Goal: Task Accomplishment & Management: Manage account settings

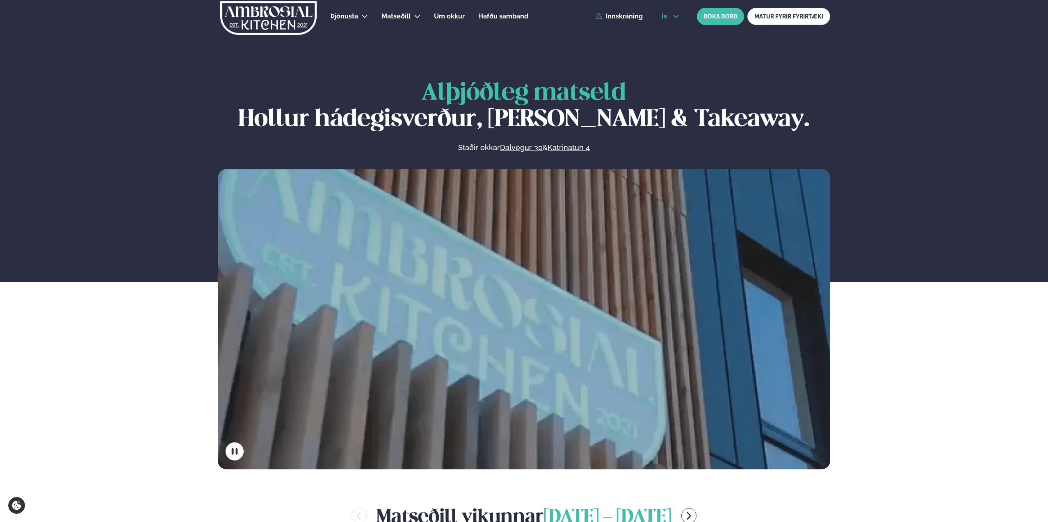
click at [667, 15] on span "is" at bounding box center [666, 16] width 8 height 7
click at [670, 28] on link "en" at bounding box center [670, 31] width 31 height 16
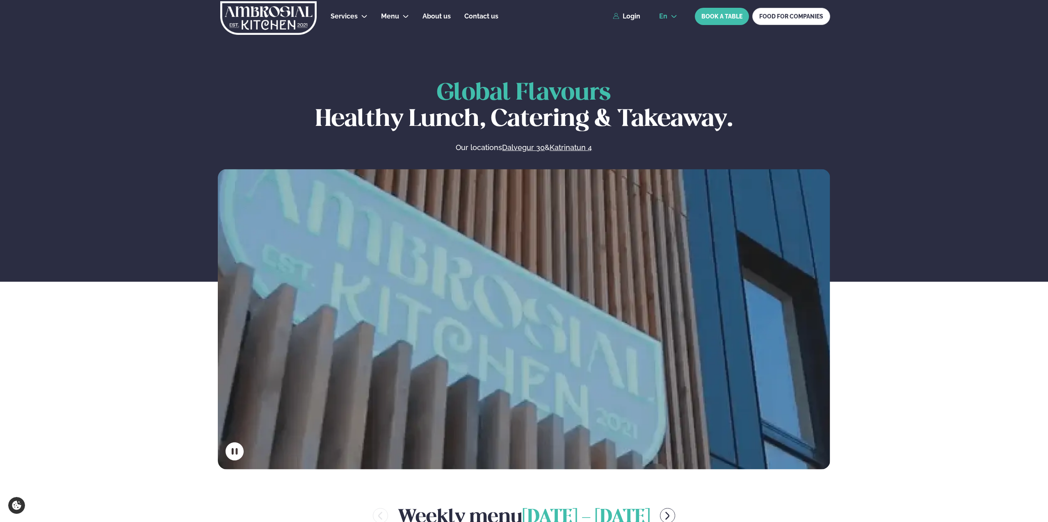
click at [667, 16] on span "en" at bounding box center [663, 16] width 8 height 7
click at [667, 48] on link "is" at bounding box center [668, 47] width 31 height 16
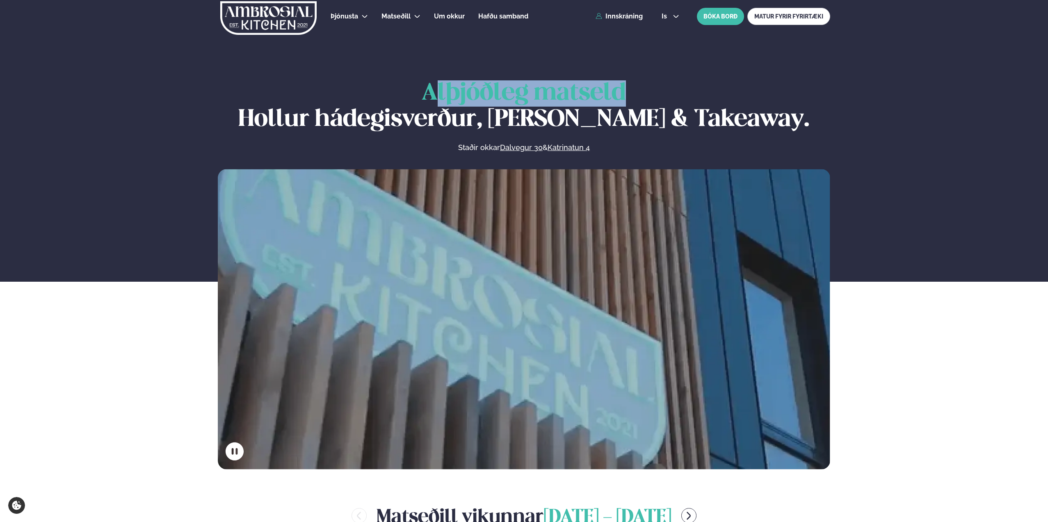
drag, startPoint x: 450, startPoint y: 84, endPoint x: 645, endPoint y: 102, distance: 196.5
click at [645, 102] on h1 "Alþjóðleg matseld Hollur hádegisverður, Veitingar & Takeaway." at bounding box center [524, 106] width 613 height 53
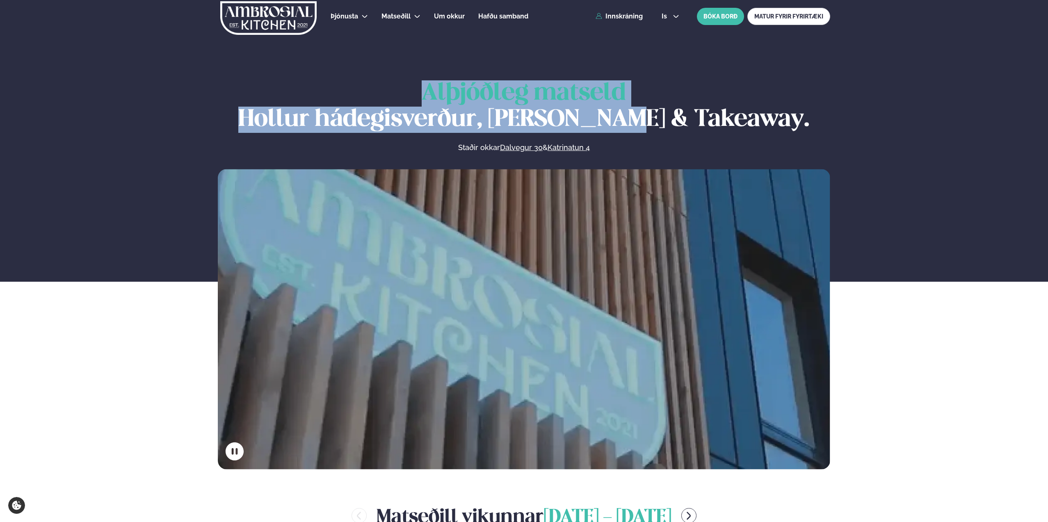
drag, startPoint x: 645, startPoint y: 102, endPoint x: 656, endPoint y: 119, distance: 20.8
click at [652, 112] on h1 "Alþjóðleg matseld Hollur hádegisverður, Veitingar & Takeaway." at bounding box center [524, 106] width 613 height 53
drag, startPoint x: 656, startPoint y: 119, endPoint x: 569, endPoint y: 99, distance: 89.4
click at [582, 102] on h1 "Alþjóðleg matseld Hollur hádegisverður, Veitingar & Takeaway." at bounding box center [524, 106] width 613 height 53
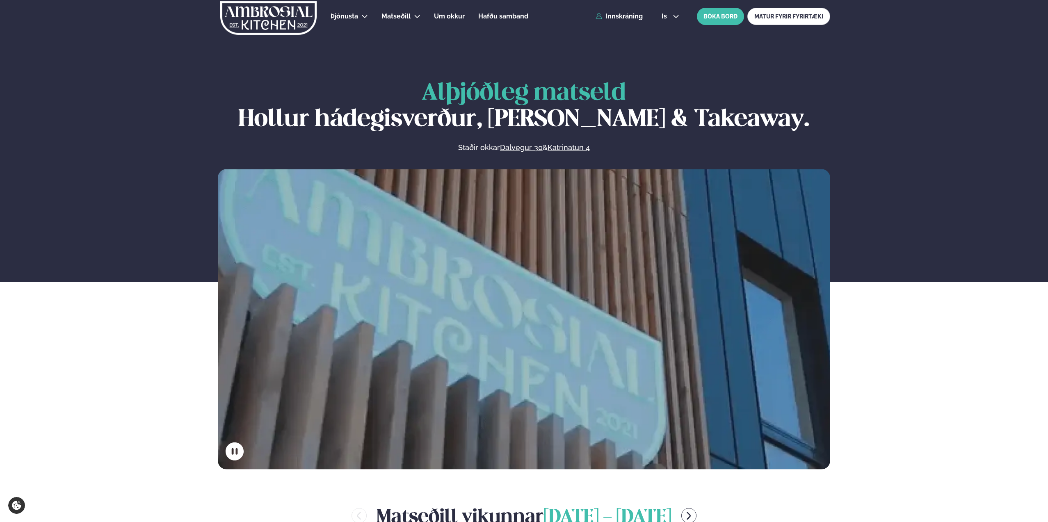
click at [569, 99] on span "Alþjóðleg matseld" at bounding box center [524, 93] width 204 height 23
click at [673, 18] on icon at bounding box center [676, 16] width 7 height 7
click at [668, 33] on link "en" at bounding box center [680, 31] width 31 height 16
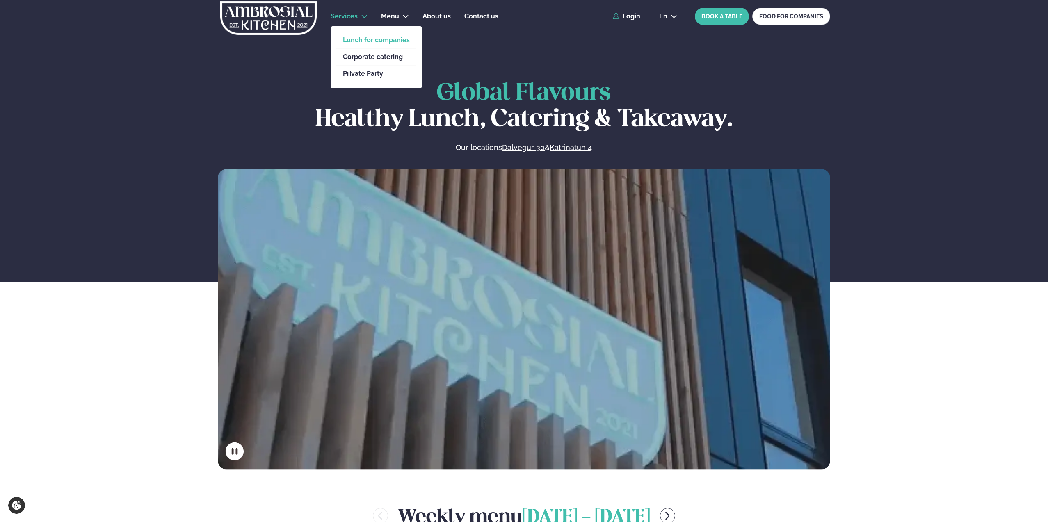
click at [355, 37] on link "Lunch for companies" at bounding box center [376, 40] width 67 height 7
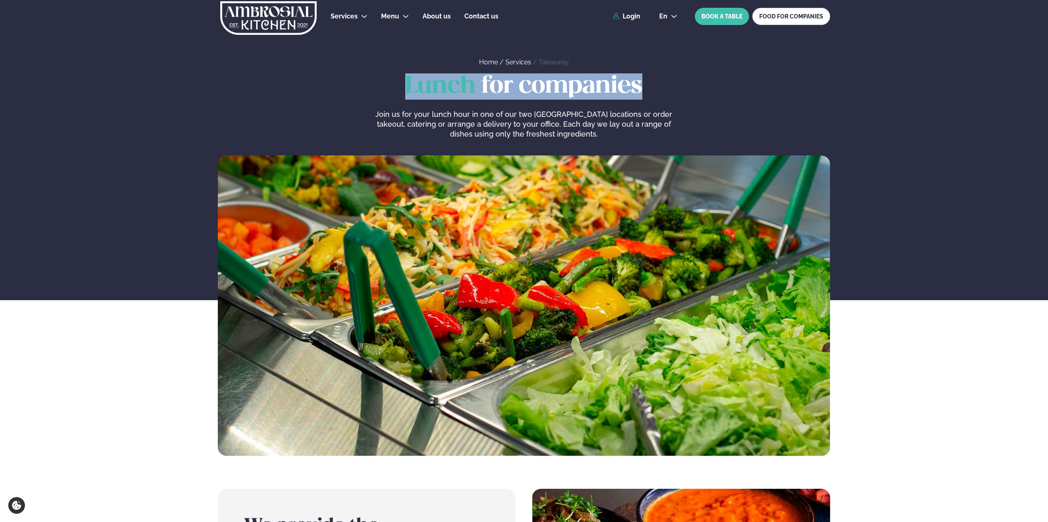
drag, startPoint x: 397, startPoint y: 75, endPoint x: 647, endPoint y: 88, distance: 250.6
click at [647, 88] on h1 "Lunch for companies" at bounding box center [524, 86] width 613 height 26
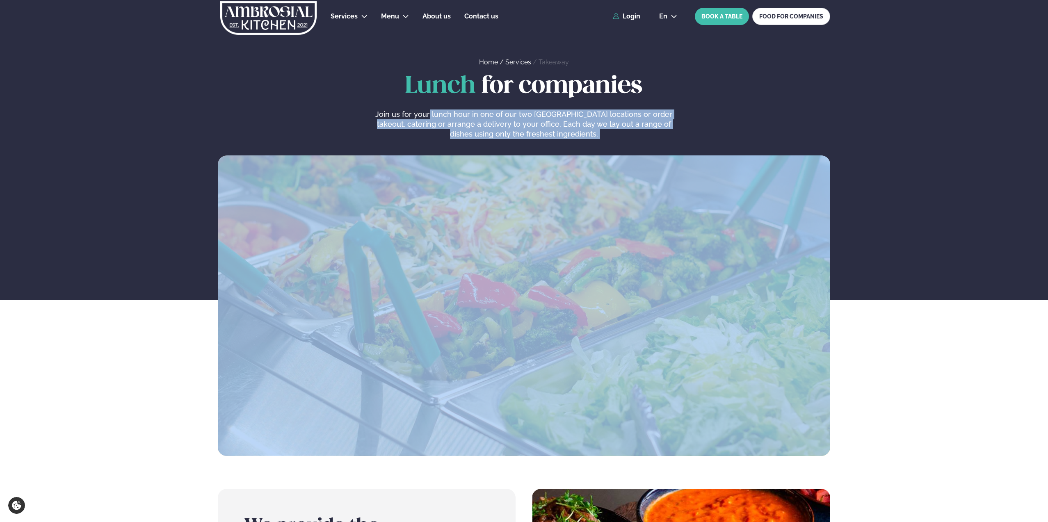
drag, startPoint x: 475, startPoint y: 128, endPoint x: 591, endPoint y: 153, distance: 118.9
click at [591, 154] on div "Lunch for companies Join us for your lunch hour in one of our two Reykjavik loc…" at bounding box center [524, 264] width 662 height 383
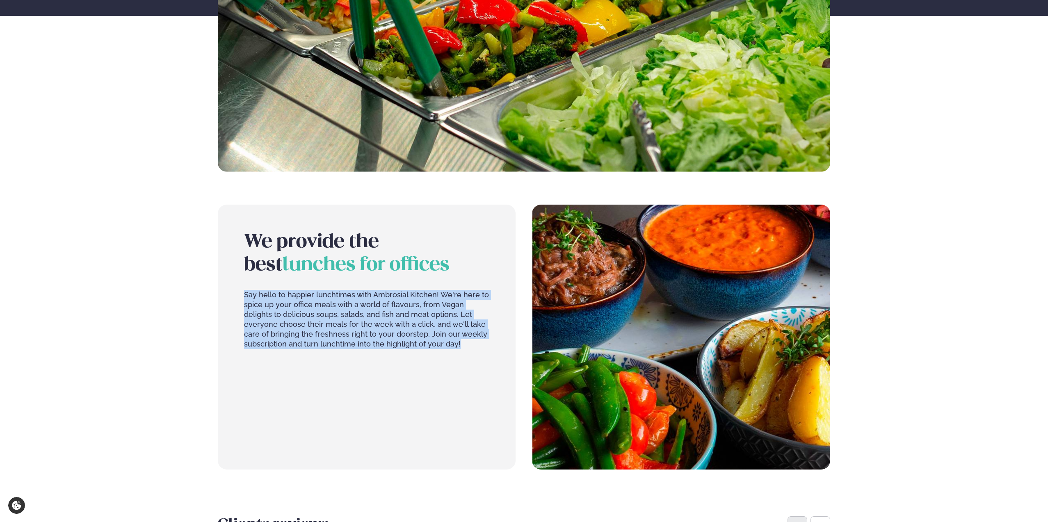
drag, startPoint x: 318, startPoint y: 315, endPoint x: 357, endPoint y: 360, distance: 59.6
click at [357, 360] on div "We provide the best lunches for offices Say hello to happier lunchtimes with Am…" at bounding box center [366, 296] width 245 height 131
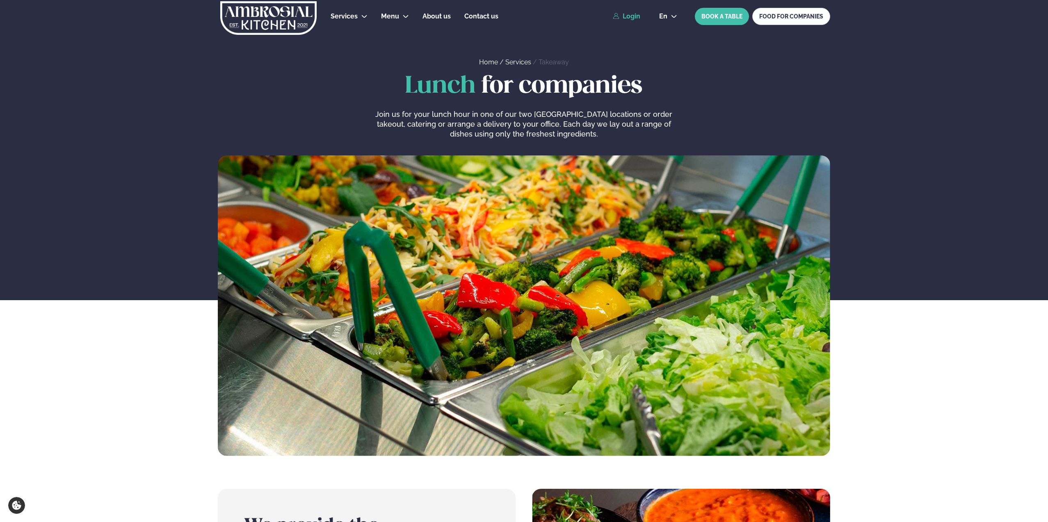
click at [635, 20] on link "Login" at bounding box center [626, 16] width 27 height 7
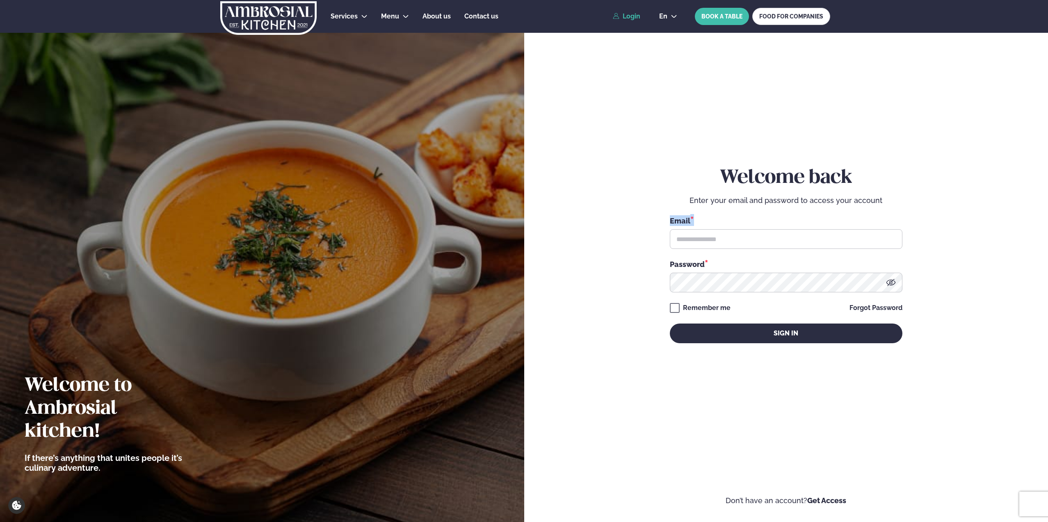
drag, startPoint x: 672, startPoint y: 219, endPoint x: 693, endPoint y: 220, distance: 20.1
click at [693, 220] on div "Email *" at bounding box center [786, 220] width 233 height 11
drag, startPoint x: 674, startPoint y: 264, endPoint x: 720, endPoint y: 264, distance: 45.5
click at [720, 264] on div "Password *" at bounding box center [786, 264] width 233 height 11
drag, startPoint x: 729, startPoint y: 174, endPoint x: 879, endPoint y: 371, distance: 247.3
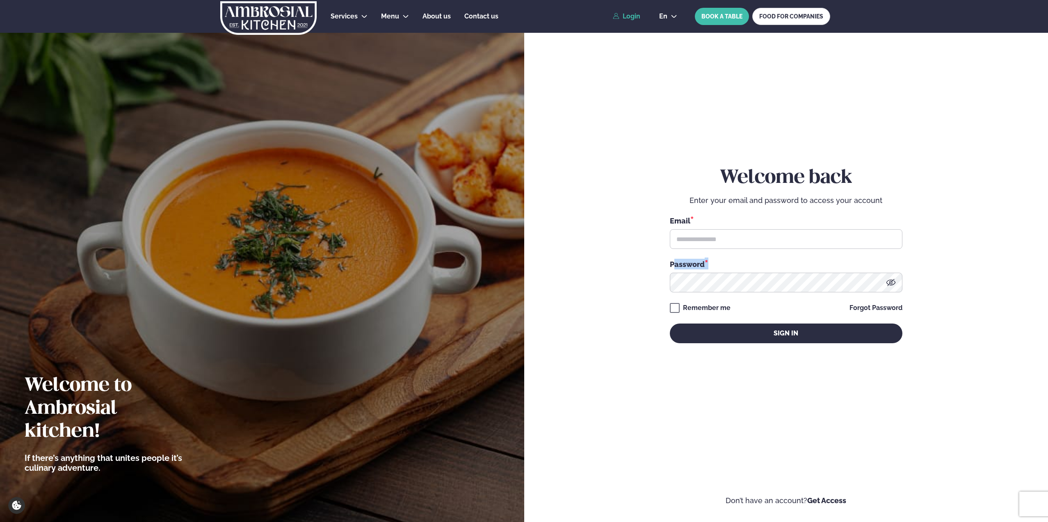
click at [879, 371] on div "Welcome back Enter your email and password to access your account Email * Passw…" at bounding box center [786, 255] width 233 height 469
click at [663, 13] on span "en" at bounding box center [663, 16] width 8 height 7
drag, startPoint x: 666, startPoint y: 45, endPoint x: 668, endPoint y: 57, distance: 12.1
click at [666, 45] on link "is" at bounding box center [668, 47] width 31 height 16
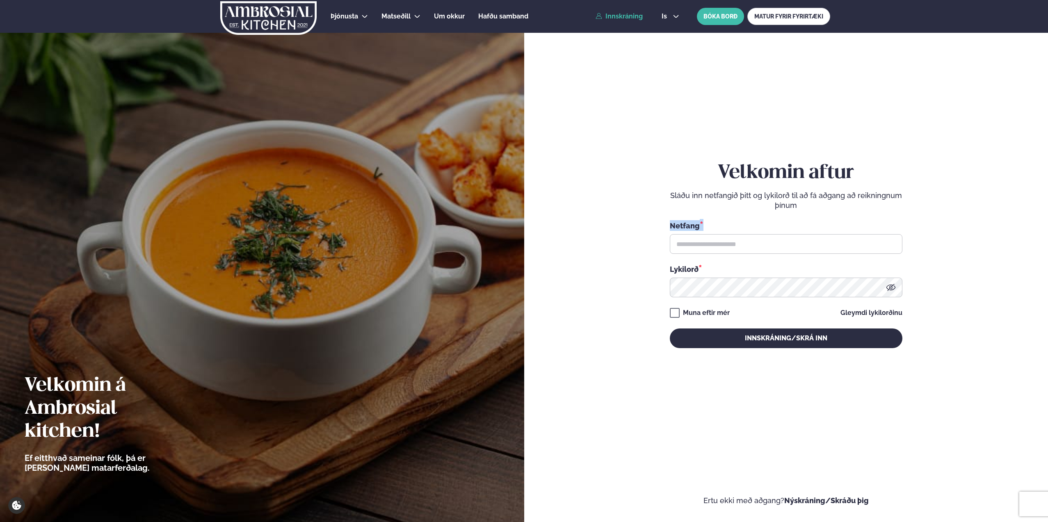
drag, startPoint x: 673, startPoint y: 224, endPoint x: 709, endPoint y: 224, distance: 36.1
click at [709, 224] on form "Velkomin aftur Sláðu inn netfangið þitt og lykilorð til að fá aðgang að reiknin…" at bounding box center [786, 263] width 475 height 485
drag, startPoint x: 685, startPoint y: 271, endPoint x: 714, endPoint y: 268, distance: 28.9
click at [714, 268] on div "Lykilorð *" at bounding box center [786, 269] width 233 height 11
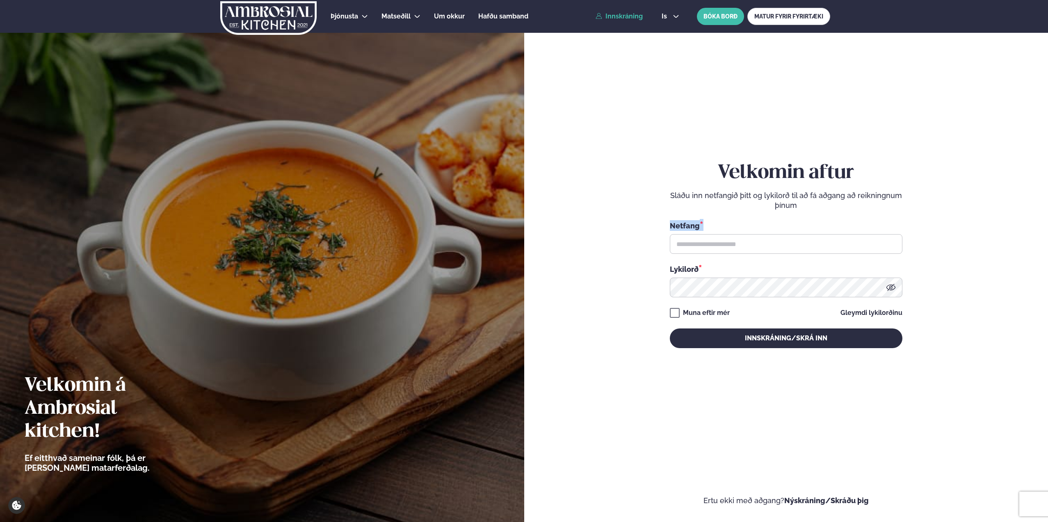
drag, startPoint x: 682, startPoint y: 221, endPoint x: 720, endPoint y: 222, distance: 37.8
click at [720, 222] on div "Netfang *" at bounding box center [786, 225] width 233 height 11
click at [649, 219] on form "Velkomin aftur Sláðu inn netfangið þitt og lykilorð til að fá aðgang að reiknin…" at bounding box center [786, 263] width 475 height 485
